Goal: Information Seeking & Learning: Learn about a topic

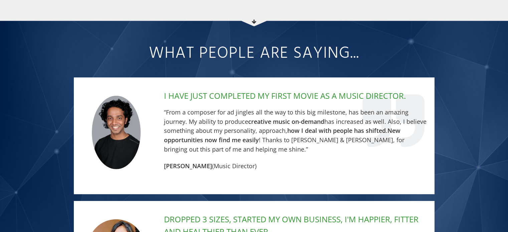
scroll to position [1756, 0]
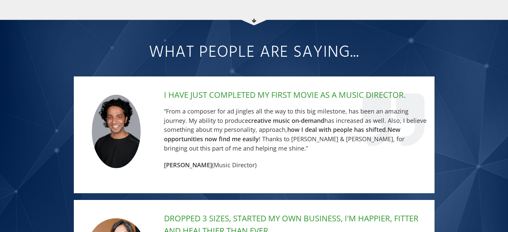
drag, startPoint x: 164, startPoint y: 143, endPoint x: 220, endPoint y: 140, distance: 56.2
click at [212, 161] on strong "[PERSON_NAME]" at bounding box center [188, 165] width 48 height 8
copy strong "[PERSON_NAME]"
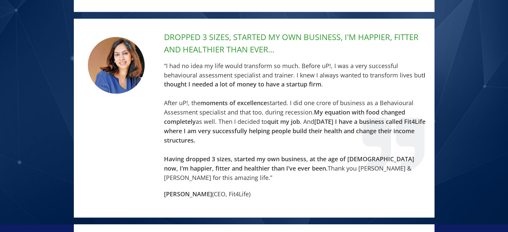
scroll to position [1937, 0]
drag, startPoint x: 162, startPoint y: 161, endPoint x: 217, endPoint y: 163, distance: 55.8
click at [217, 163] on div "DROPPED 3 SIZES, STARTED MY OWN BUSINESS, I'M HAPPIER, FITTER AND HEALTHIER THA…" at bounding box center [293, 114] width 269 height 169
copy strong "[PERSON_NAME]"
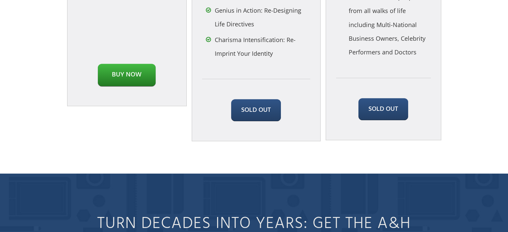
scroll to position [2993, 0]
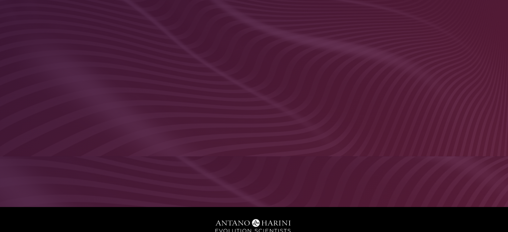
scroll to position [184, 0]
click at [261, 37] on div at bounding box center [254, 36] width 400 height 225
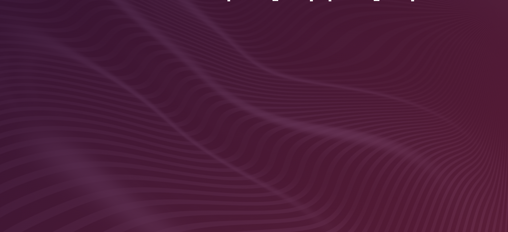
scroll to position [132, 0]
